Goal: Task Accomplishment & Management: Complete application form

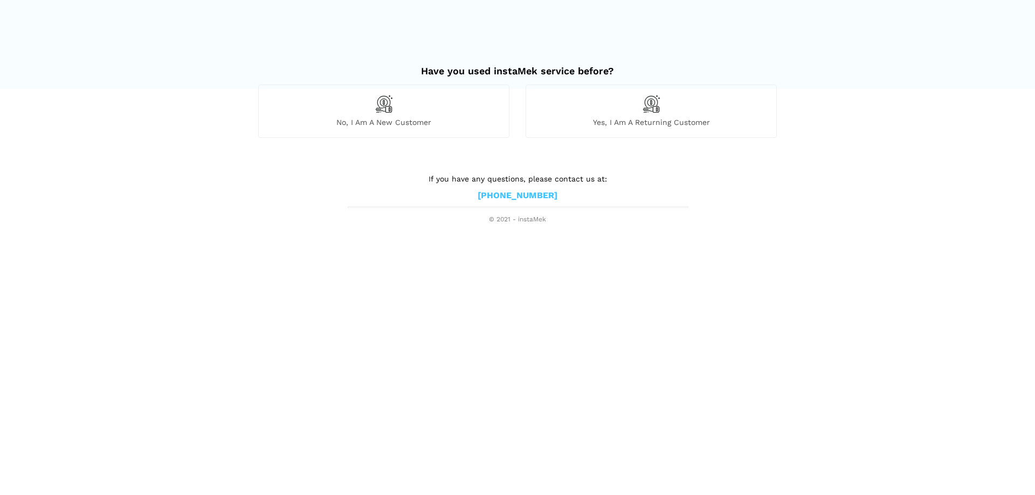
click at [431, 97] on div "No, I am a new customer" at bounding box center [383, 111] width 251 height 53
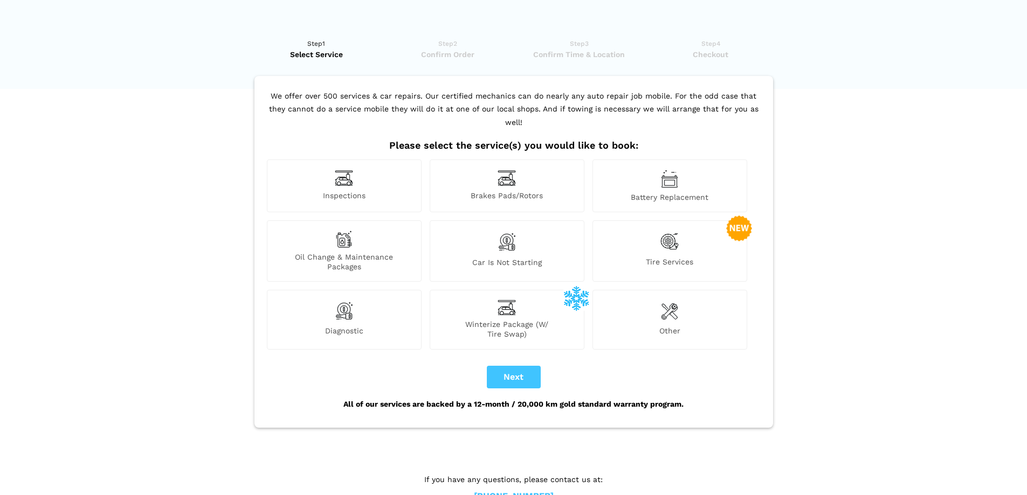
click at [655, 292] on div "Other" at bounding box center [669, 319] width 155 height 59
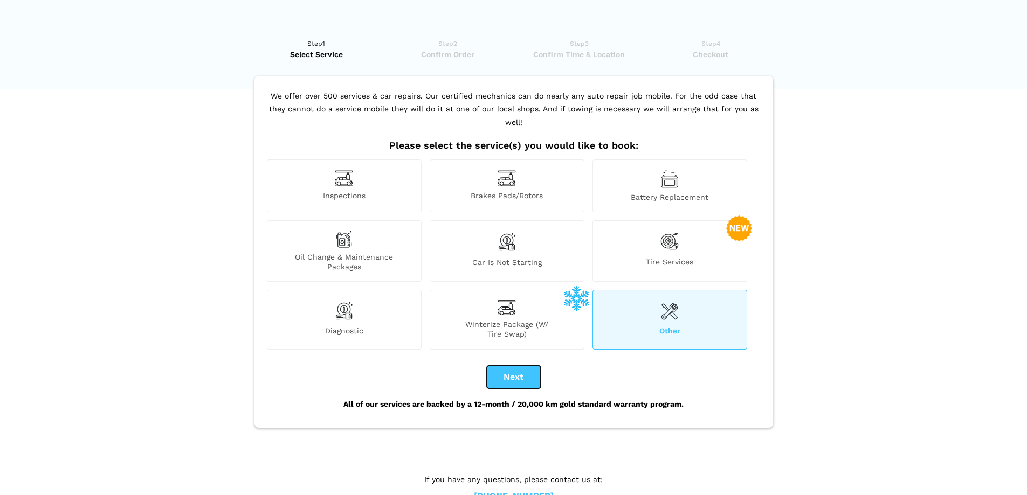
click at [502, 366] on button "Next" at bounding box center [514, 377] width 54 height 23
checkbox input "true"
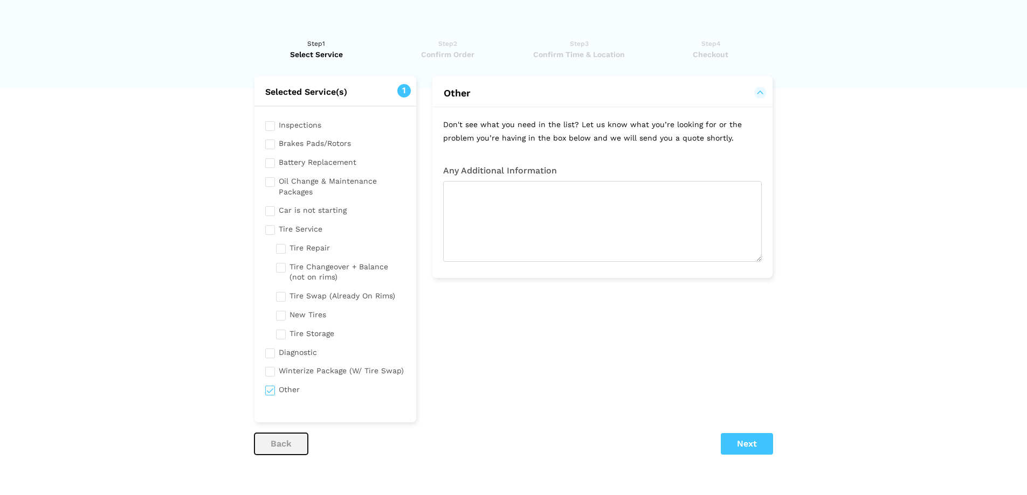
click at [279, 443] on button "back" at bounding box center [280, 444] width 53 height 22
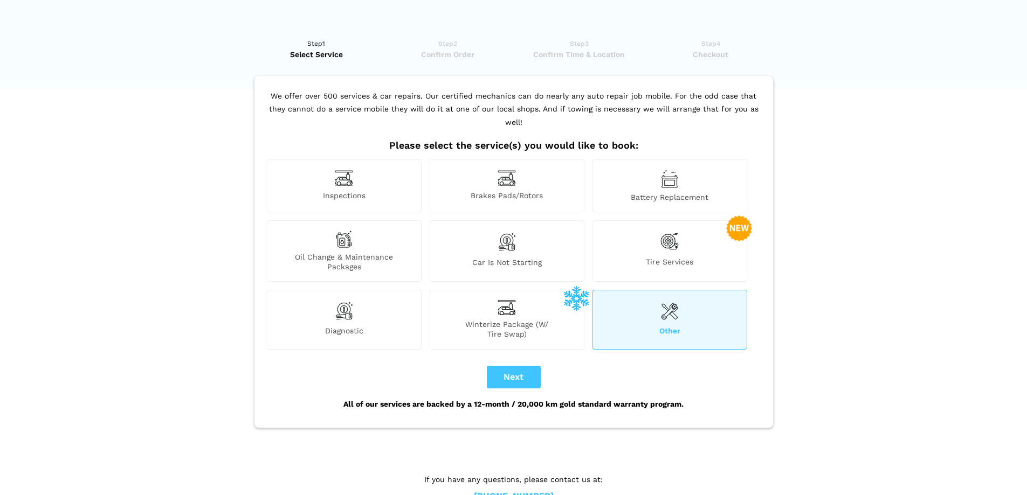
click at [680, 257] on span "Tire Services" at bounding box center [670, 264] width 154 height 15
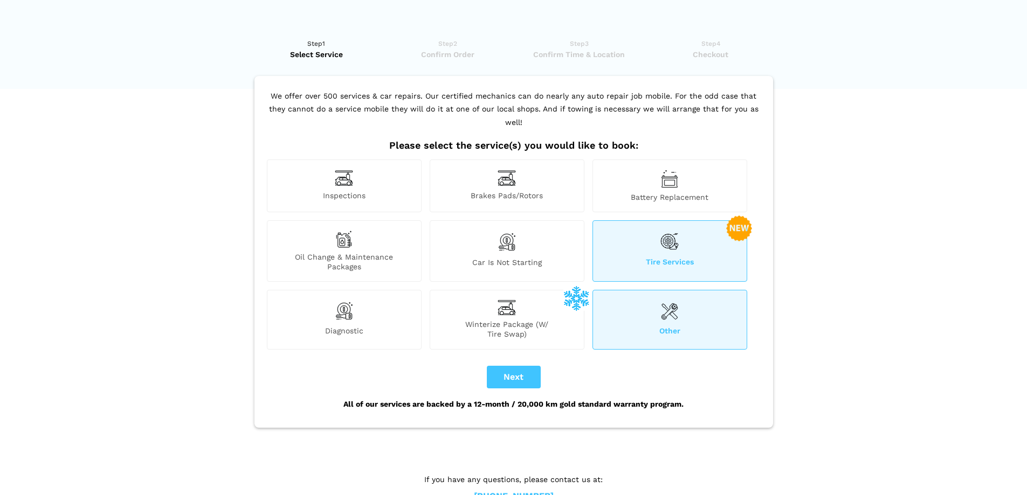
drag, startPoint x: 634, startPoint y: 292, endPoint x: 579, endPoint y: 388, distance: 110.4
click at [634, 294] on div "Other" at bounding box center [669, 319] width 155 height 59
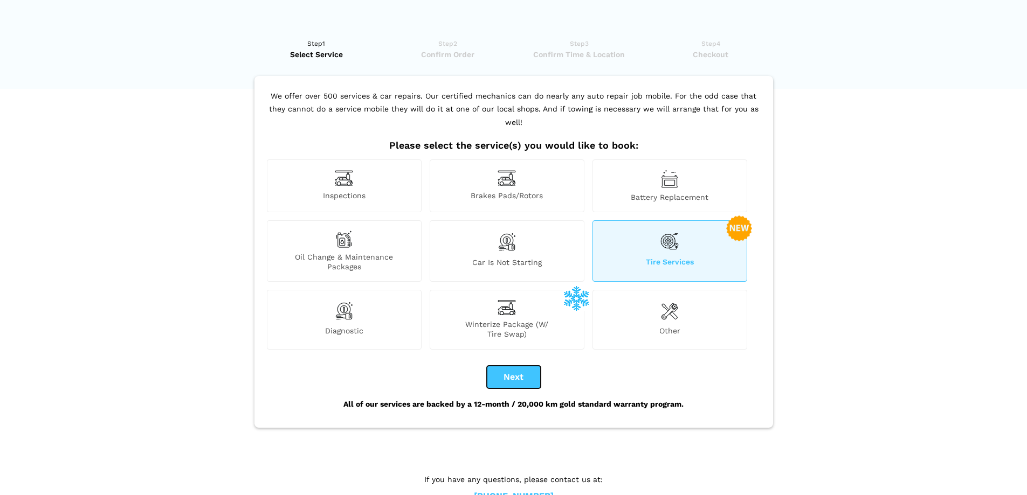
click at [515, 366] on button "Next" at bounding box center [514, 377] width 54 height 23
checkbox input "true"
checkbox input "false"
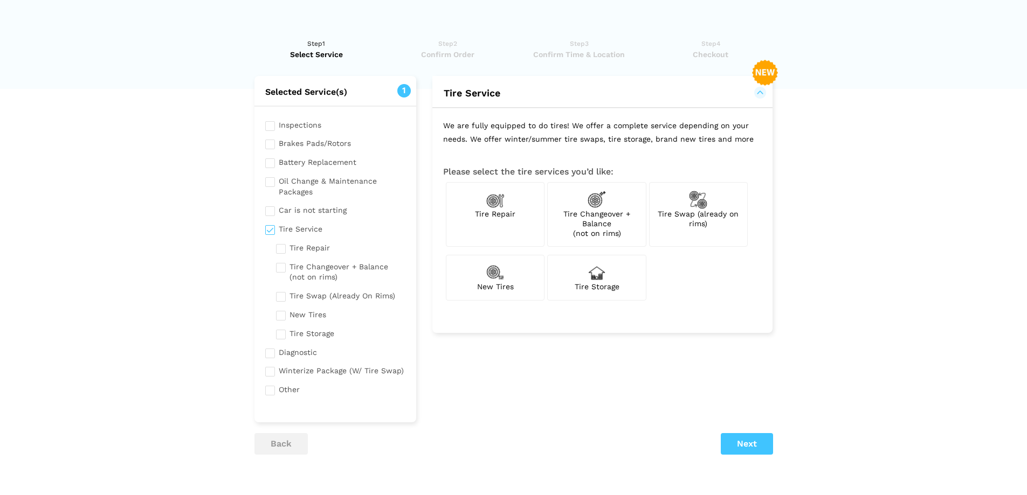
click at [296, 331] on input "checkbox" at bounding box center [341, 332] width 130 height 13
checkbox input "true"
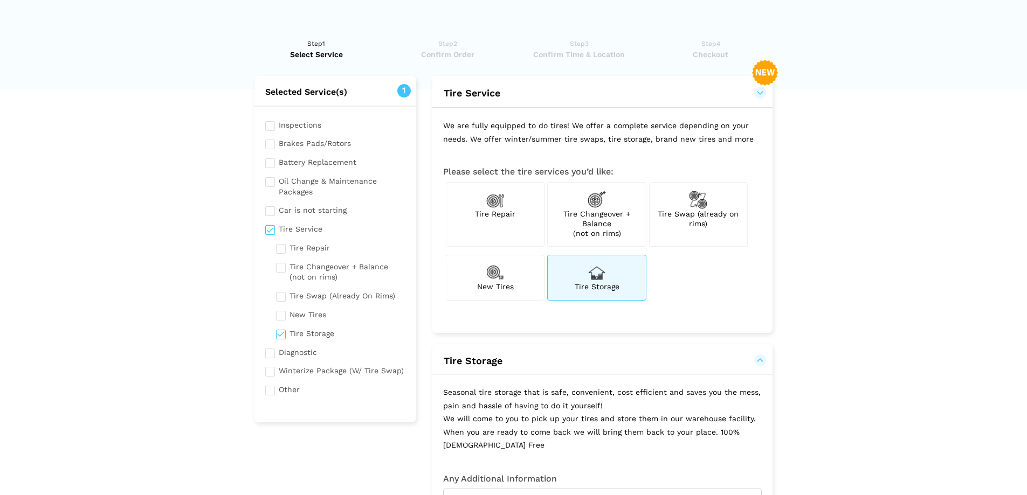
click at [287, 296] on input "checkbox" at bounding box center [341, 294] width 130 height 13
checkbox input "true"
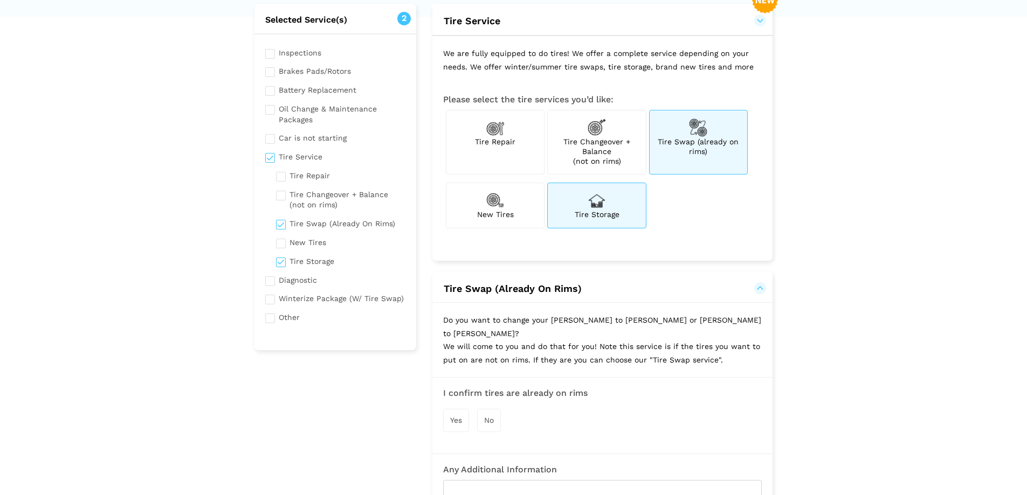
scroll to position [216, 0]
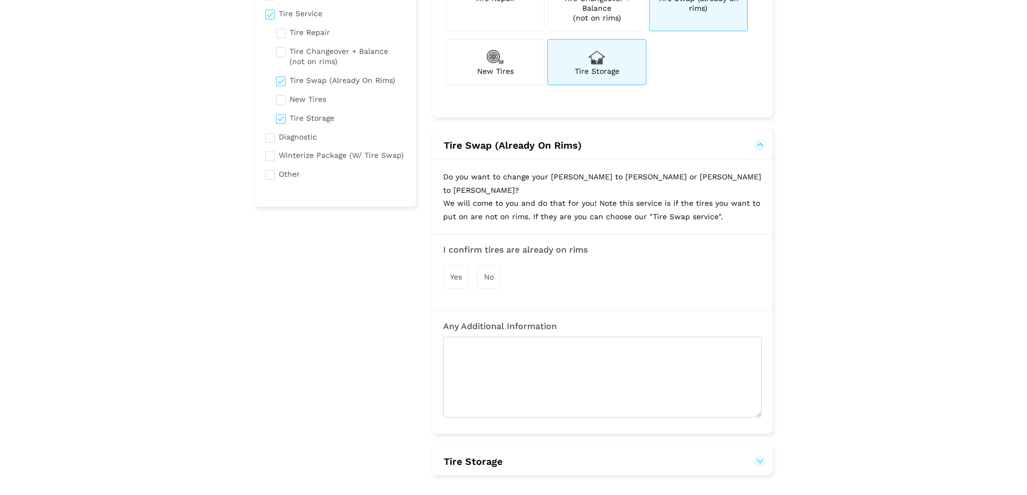
click at [459, 273] on span "Yes" at bounding box center [456, 277] width 12 height 9
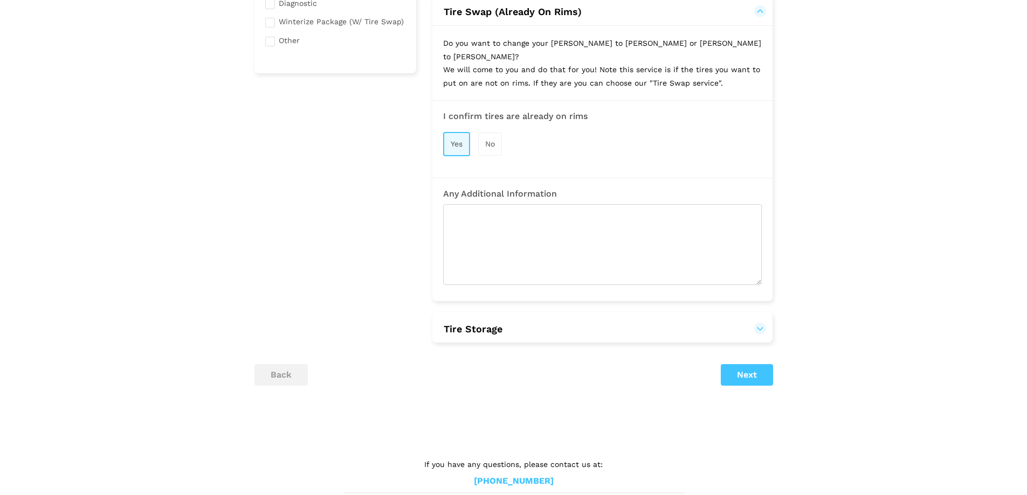
scroll to position [351, 0]
click at [752, 362] on button "Next" at bounding box center [747, 373] width 52 height 22
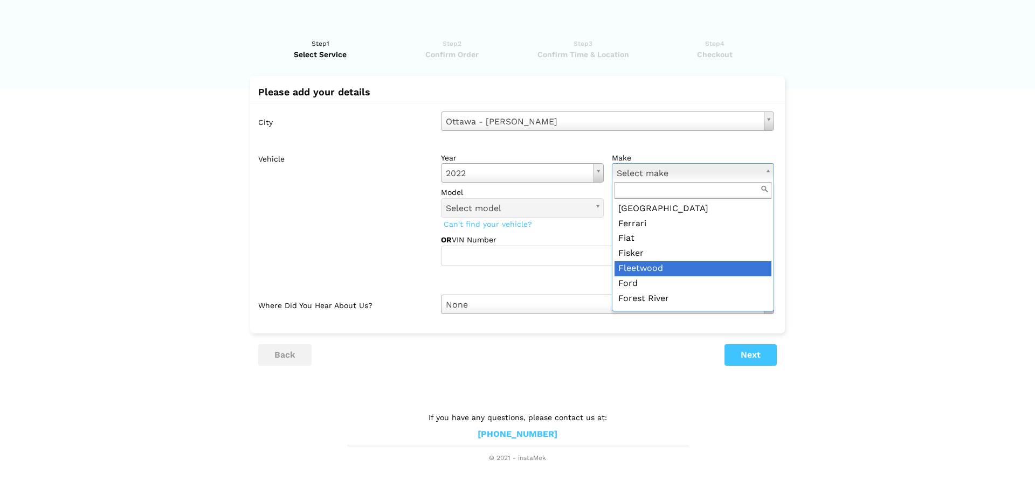
scroll to position [593, 0]
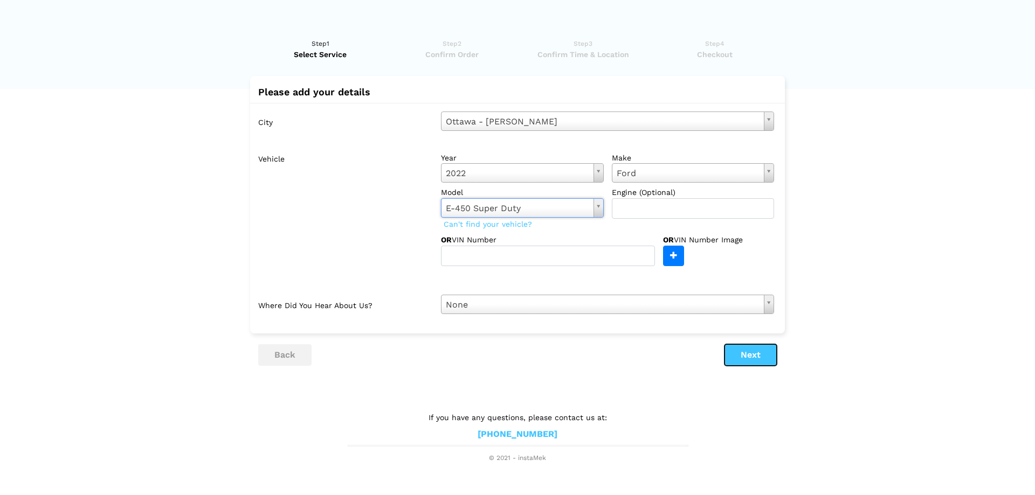
click at [747, 355] on button "Next" at bounding box center [750, 355] width 52 height 22
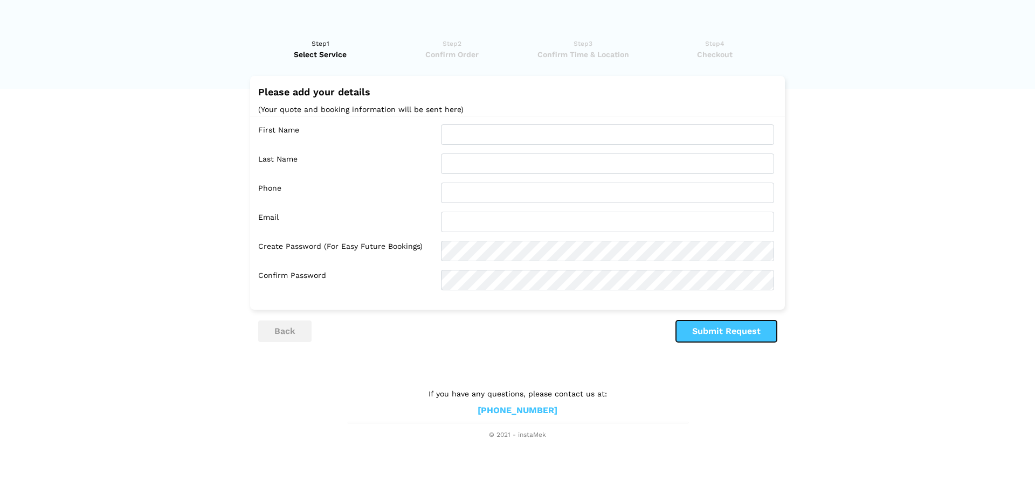
click at [740, 338] on button "Submit Request" at bounding box center [726, 332] width 101 height 22
